Goal: Check status: Check status

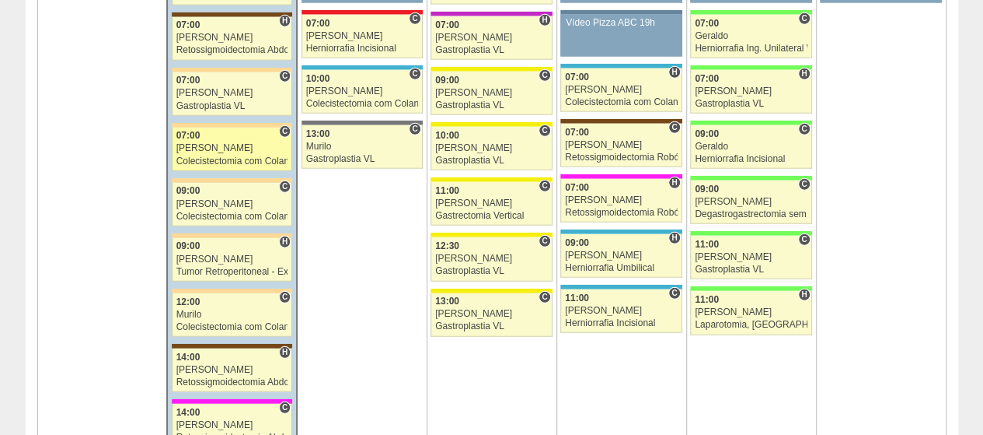
scroll to position [1788, 0]
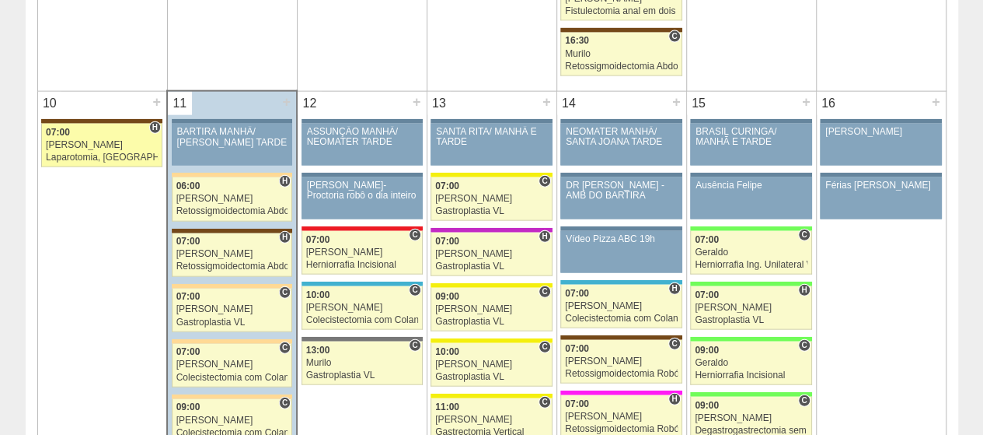
click at [113, 127] on div "07:00" at bounding box center [102, 132] width 112 height 10
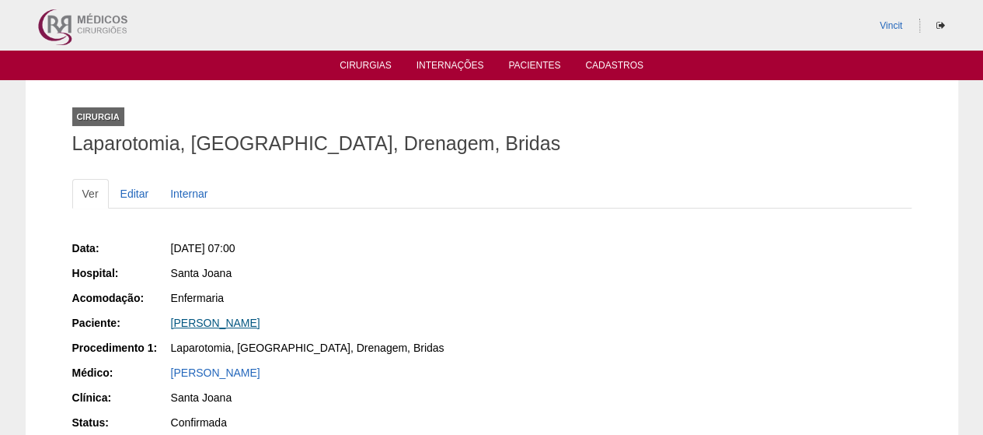
click at [260, 317] on link "[PERSON_NAME]" at bounding box center [215, 322] width 89 height 12
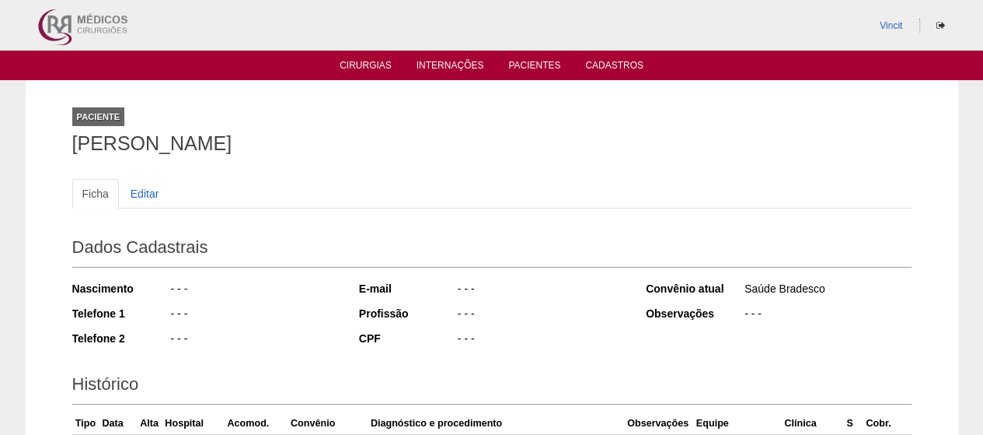
drag, startPoint x: 387, startPoint y: 148, endPoint x: 58, endPoint y: 145, distance: 329.6
click at [58, 145] on div "Paciente [PERSON_NAME] Ficha Editar Dados Cadastrais Nascimento - - - Telefone …" at bounding box center [492, 372] width 933 height 585
copy h1 "[PERSON_NAME]"
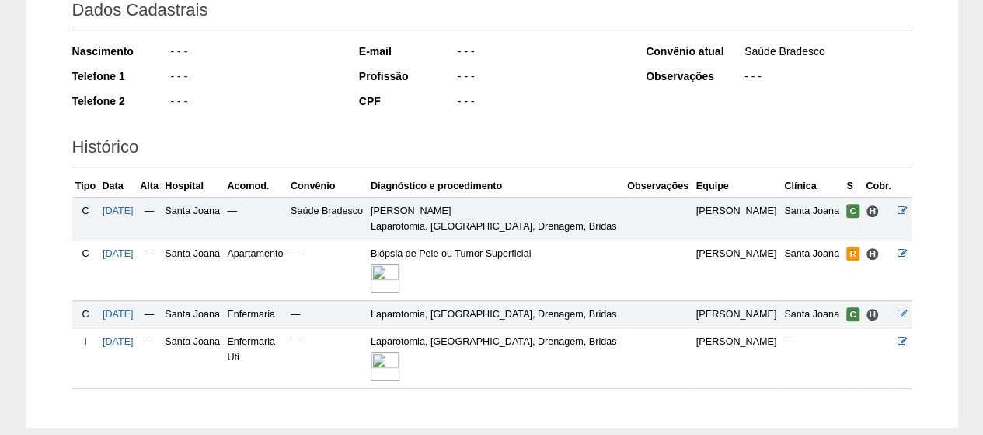
scroll to position [320, 0]
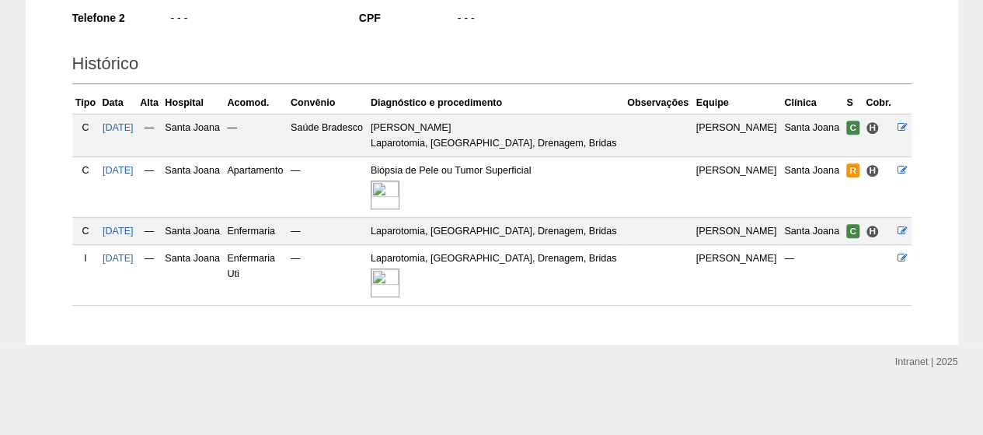
drag, startPoint x: 485, startPoint y: 312, endPoint x: 300, endPoint y: 465, distance: 240.2
click at [400, 274] on img at bounding box center [385, 282] width 29 height 29
